Goal: Communication & Community: Ask a question

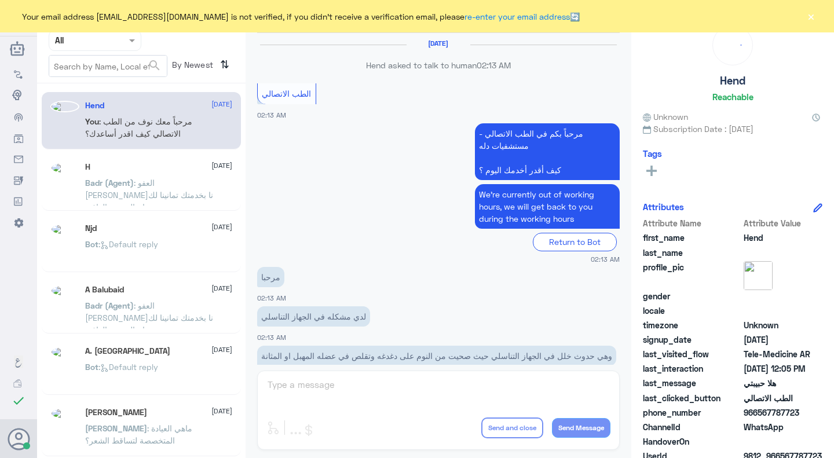
scroll to position [560, 0]
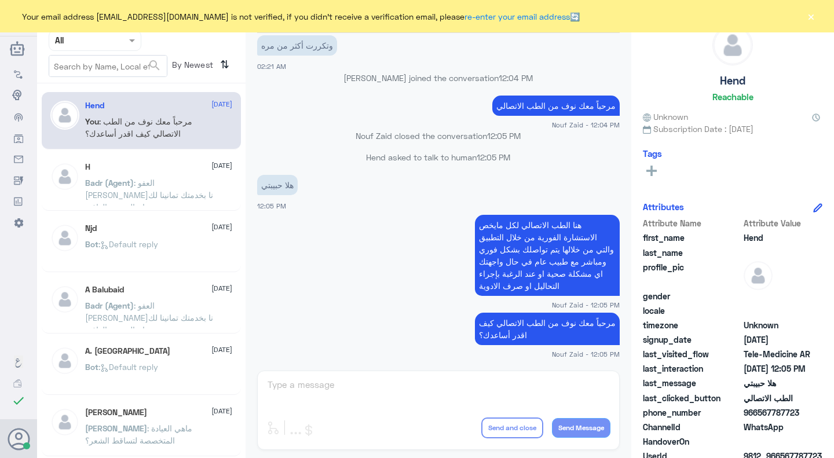
click at [816, 14] on button "×" at bounding box center [811, 16] width 12 height 12
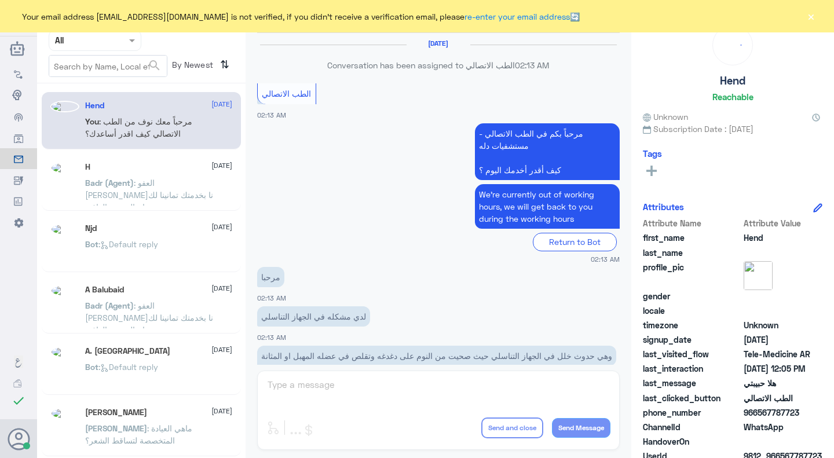
scroll to position [560, 0]
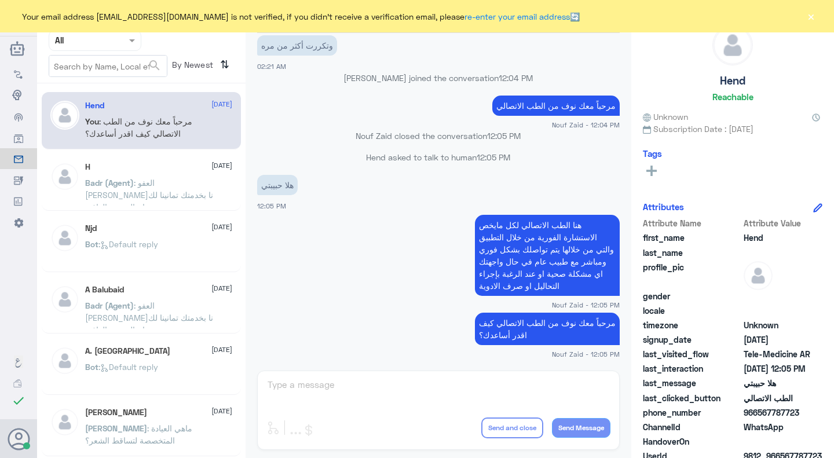
click at [808, 16] on button "×" at bounding box center [811, 16] width 12 height 12
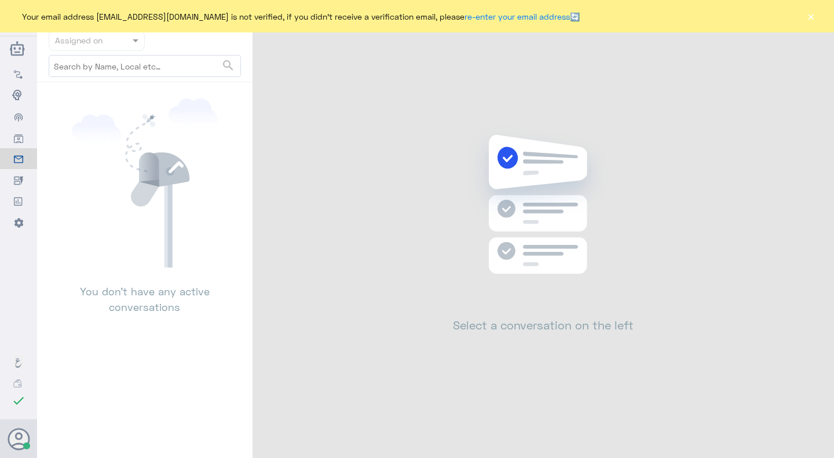
click at [806, 14] on button "×" at bounding box center [811, 16] width 12 height 12
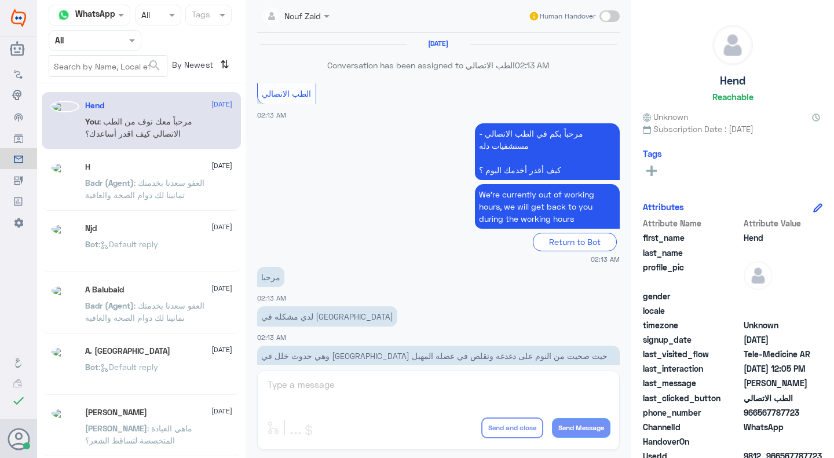
scroll to position [560, 0]
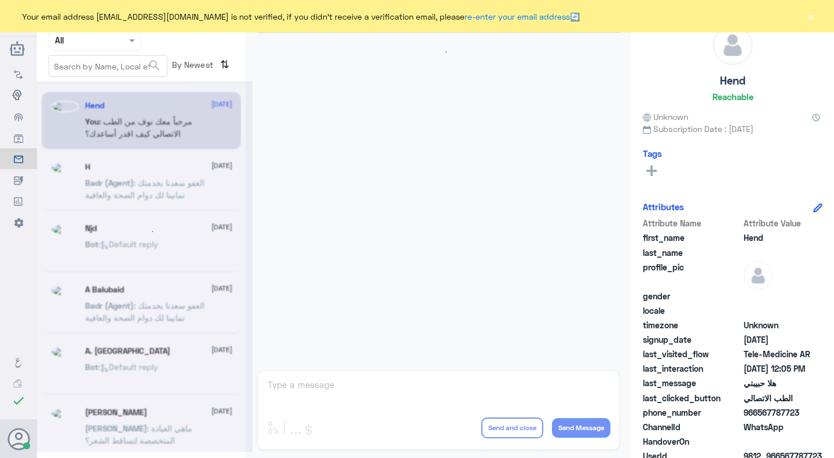
scroll to position [560, 0]
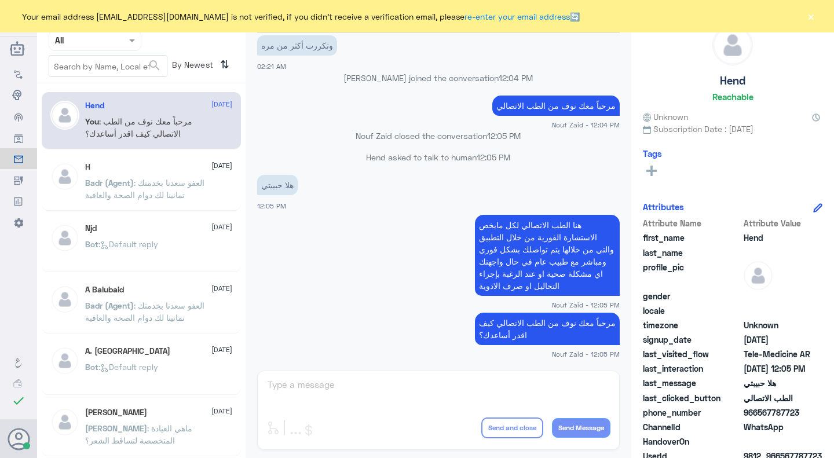
click at [812, 13] on button "×" at bounding box center [811, 16] width 12 height 12
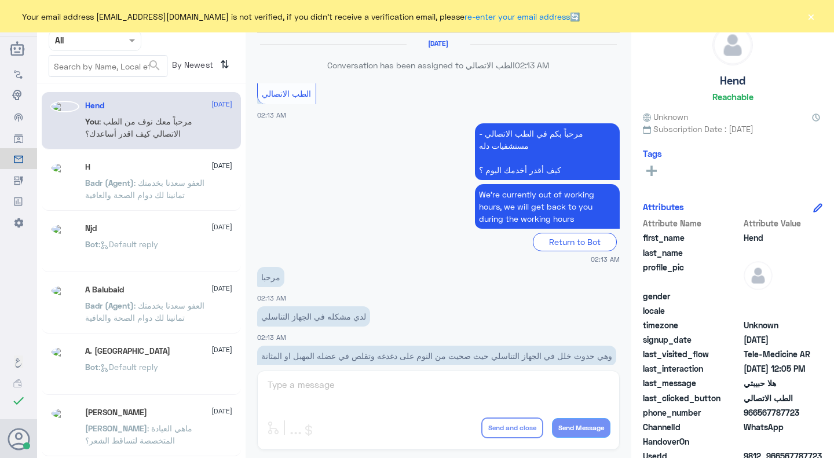
scroll to position [560, 0]
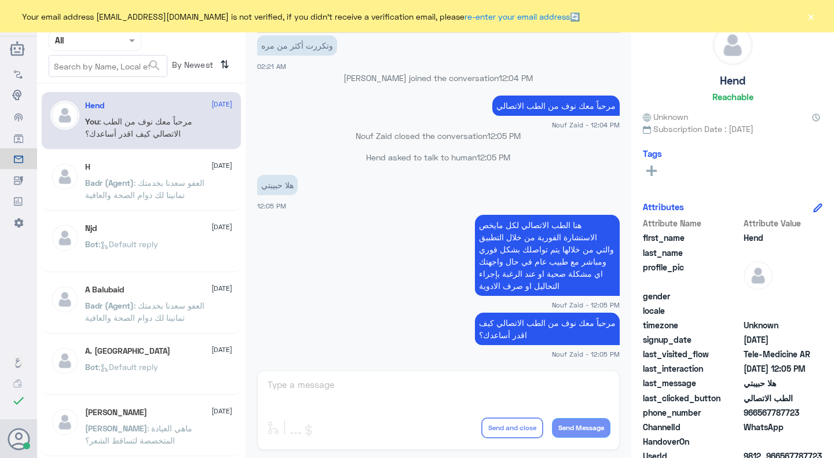
click at [809, 20] on button "×" at bounding box center [811, 16] width 12 height 12
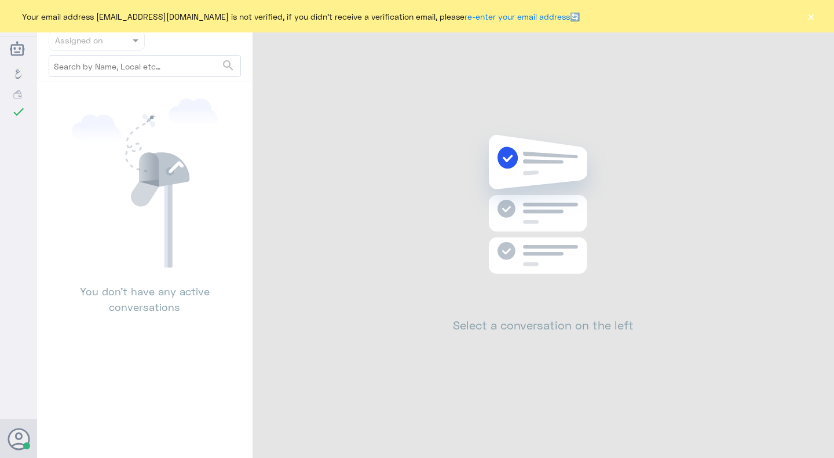
click at [813, 15] on button "×" at bounding box center [811, 16] width 12 height 12
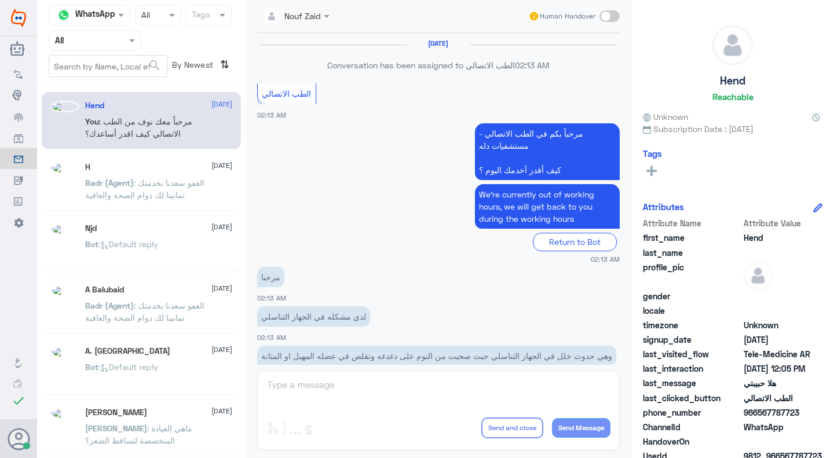
scroll to position [560, 0]
